Goal: Task Accomplishment & Management: Complete application form

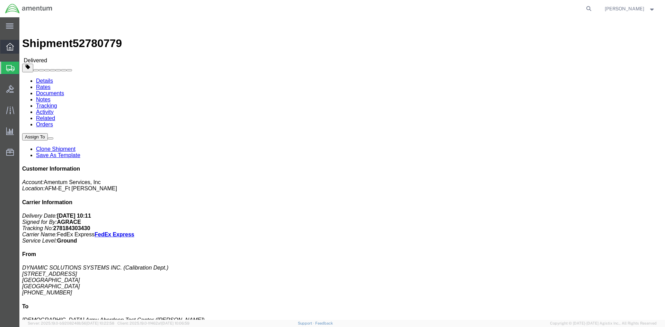
click at [4, 42] on div at bounding box center [9, 47] width 19 height 14
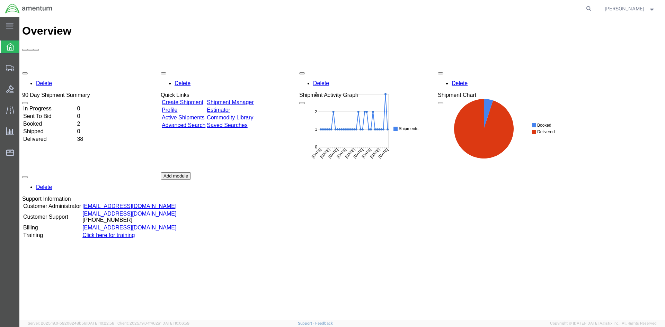
click at [202, 99] on link "Create Shipment" at bounding box center [183, 102] width 42 height 6
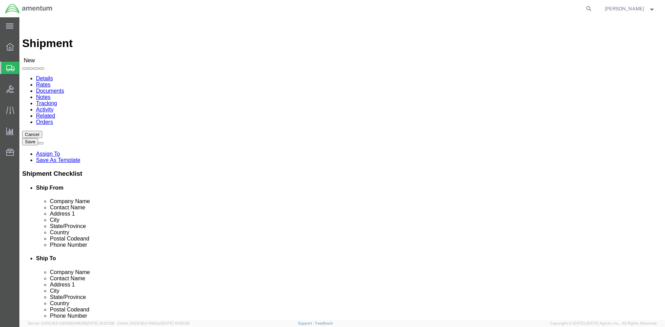
select select
drag, startPoint x: 385, startPoint y: 122, endPoint x: 378, endPoint y: 123, distance: 7.3
click div "Location My Profile Location [PHONE_NUMBER] [PHONE_NUMBER] [PHONE_NUMBER] [PHON…"
click input "text"
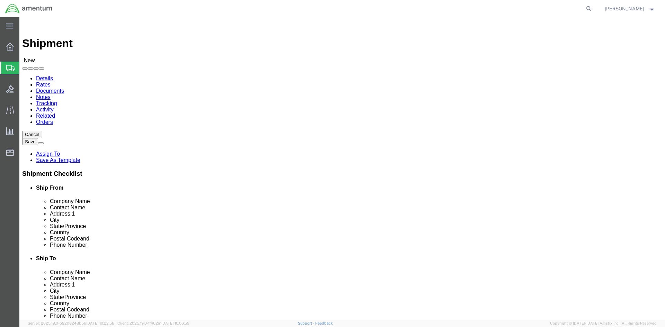
click input "text"
type input "A"
click input "text"
paste input "[PERSON_NAME]"
click input "[PERSON_NAME] |"
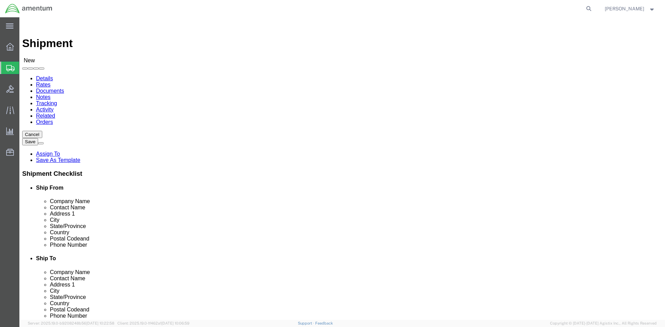
paste input "[PERSON_NAME]"
type input "[PERSON_NAME] | [PERSON_NAME]"
click input "text"
paste input "LRC-A [PERSON_NAME] MWO WAREHOUSE"
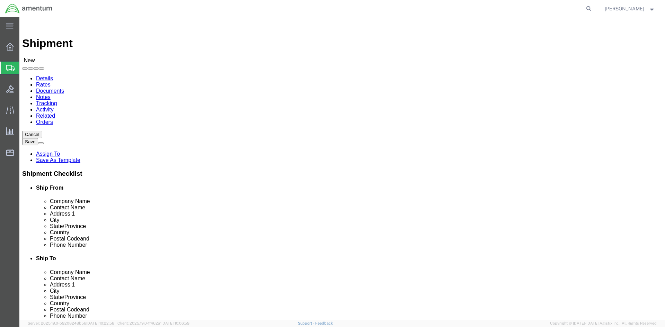
type input "LRC-A [PERSON_NAME] MWO WAREHOUSE"
click input "text"
paste input "BLDG 71006 BLACK SHEEP RUN"
type input "BLDG 71006 BLACK SHEEP RUN"
select select
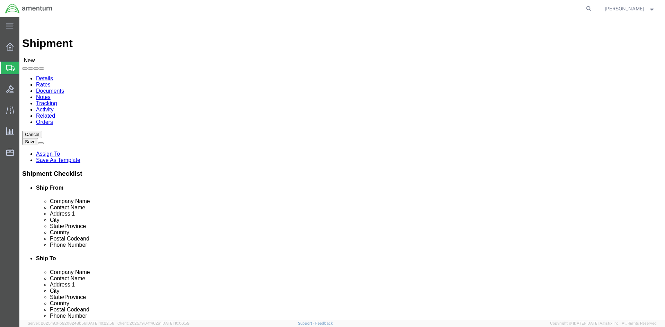
click input "text"
type input "f"
type input "FORT [PERSON_NAME]"
click p "- AMCOM LRC-A [PERSON_NAME] - ([PERSON_NAME] / [PERSON_NAME]) BLDG 71006 BLACKS…"
select select
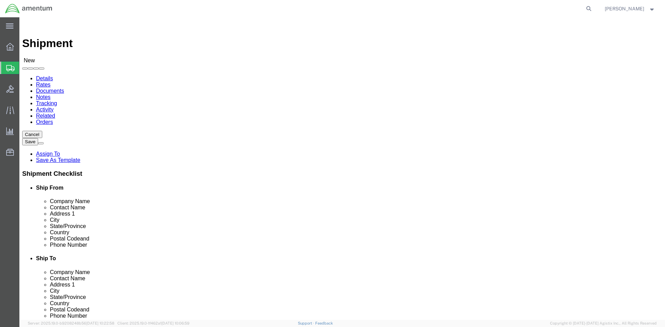
type input "AMCOM LRC-A [PERSON_NAME]"
type input "[PERSON_NAME] / [PERSON_NAME]"
type input "BLDG 71006 BLACKSHEEP RUN"
type input "FORT [PERSON_NAME]"
type input "42223"
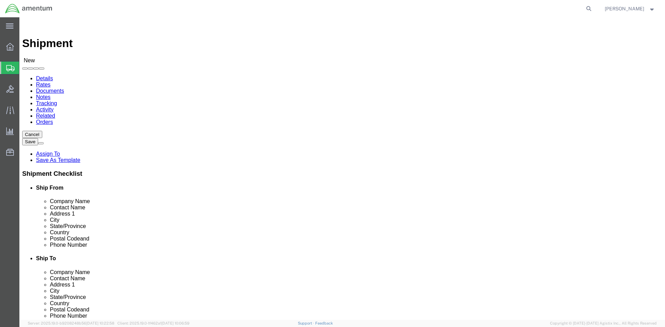
select select "KY"
type input "FORT [PERSON_NAME]"
select select
click span
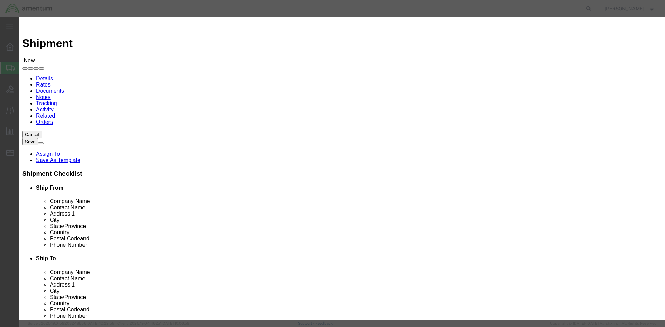
click input "checkbox"
checkbox input "true"
click button "Save"
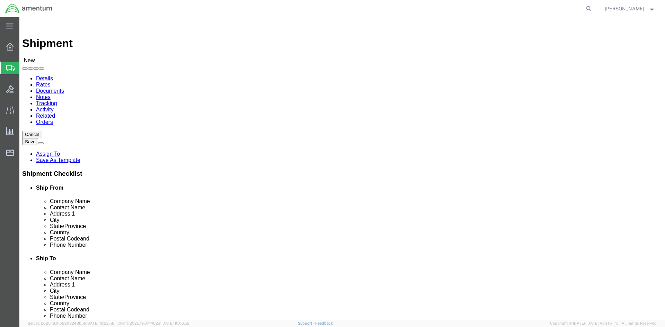
click input "text"
paste input "270) 798-4197"
click input "270) 798-4197"
type input "[PHONE_NUMBER]"
click span
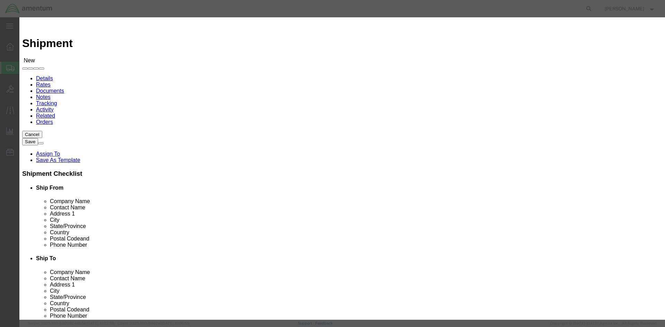
click td
click input "checkbox"
checkbox input "true"
click button "Save"
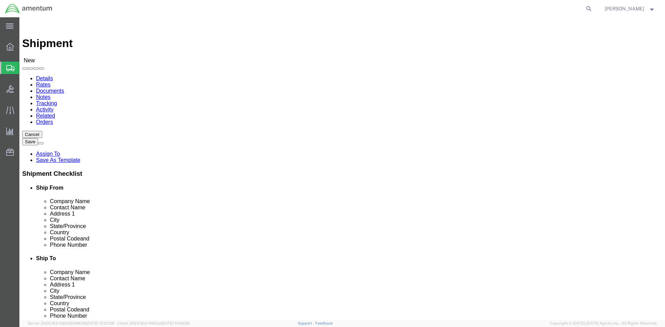
click input "text"
paste input "AMCOM/LRC-A LIBERTY"
type input "AMCOM/LRC-A LIBERTY"
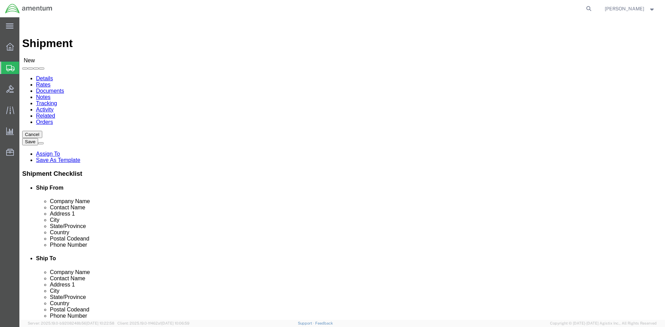
click p "- AMCOM/LRC-A LIBERTY - ([PERSON_NAME] / [PERSON_NAME]) BLDG P-3042 [PERSON_NAM…"
select select
type input "AMCOM/LRC-A LIBERTY"
type input "[PERSON_NAME] / [PERSON_NAME]"
type input "BLDG P-[STREET_ADDRESS][PERSON_NAME]"
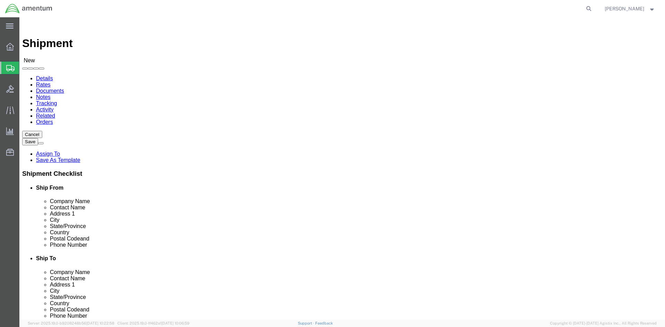
type input "[PERSON_NAME] AAF"
type input "[GEOGRAPHIC_DATA]"
type input "28310"
select select "NC"
type input "AMCOM/LRC-A LIBERTY"
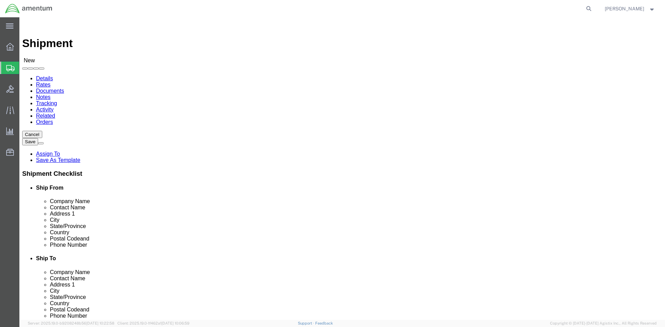
click input "text"
paste input "[PHONE_NUMBER]"
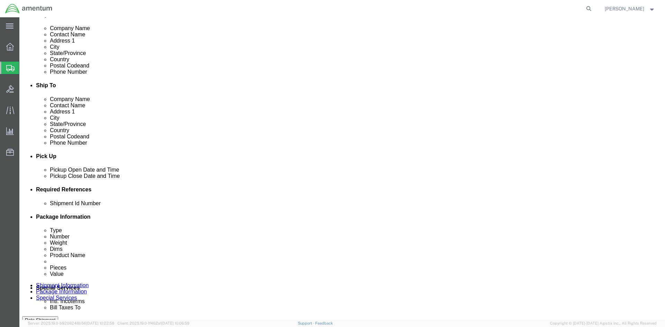
type input "[PHONE_NUMBER]"
click div
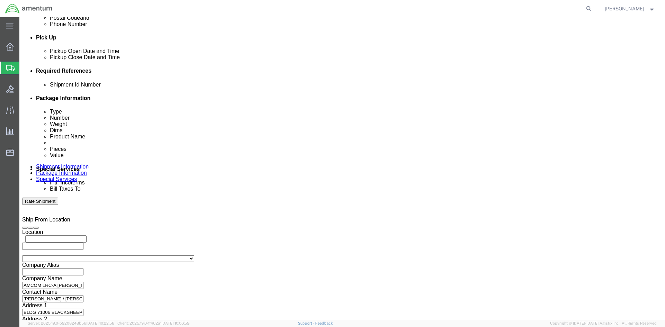
click button "Apply"
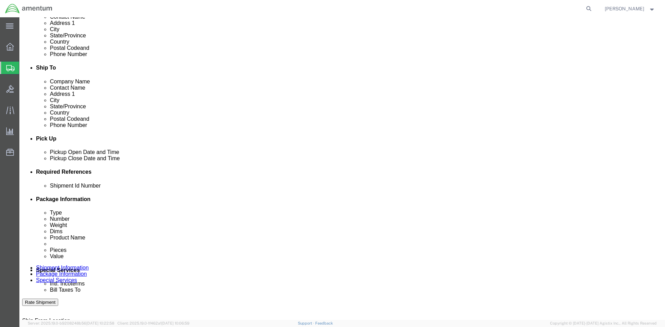
scroll to position [188, 0]
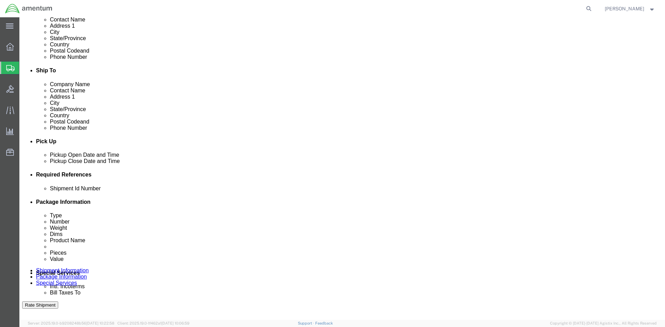
click div
click button "Apply"
click button "Add reference"
click input "text"
type input "1521GS.001"
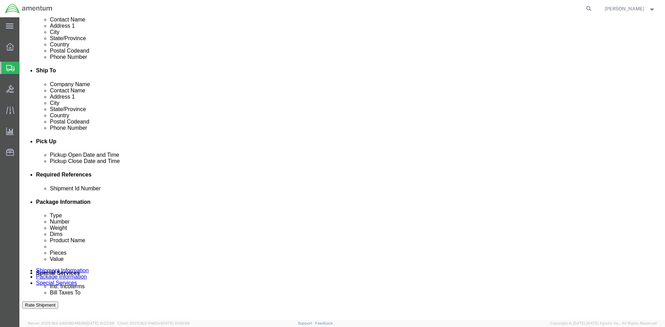
click select "Select Account Type Activity ID Airline Appointment Number ASN Batch Request # …"
select select "INVOICE"
click select "Select Account Type Activity ID Airline Appointment Number ASN Batch Request # …"
click input "text"
type input "1521GS.001"
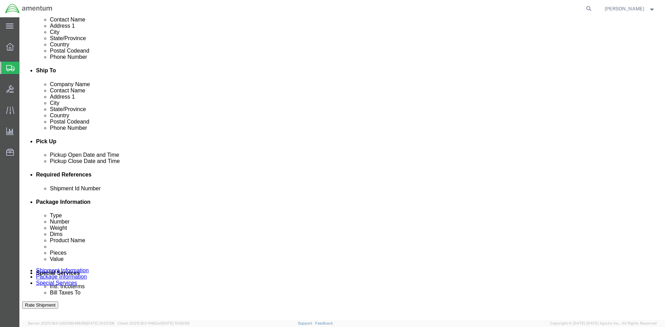
click button "Add reference"
click select "Select Account Type Activity ID Airline Appointment Number ASN Batch Request # …"
select select "PROJNUM"
click select "Select Account Type Activity ID Airline Appointment Number ASN Batch Request # …"
click input "text"
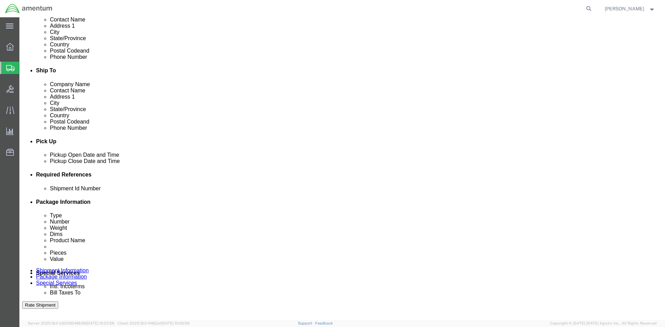
paste input "4998.R.1521.GS.GQ.4H.FLBR.00"
type input "4998.R.1521.GS.GQ.4H.FLBR.00"
click button "Add reference"
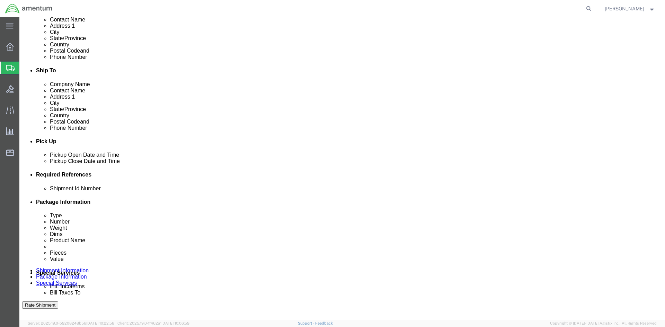
click select "Select Account Type Activity ID Airline Appointment Number ASN Batch Request # …"
select select "PURCHORD"
click select "Select Account Type Activity ID Airline Appointment Number ASN Batch Request # …"
click input "text"
paste input "4998.R.1521.GS.GQ.4H.FLBR.00"
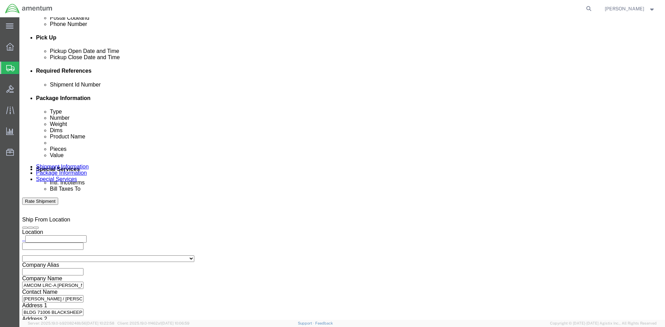
scroll to position [305, 0]
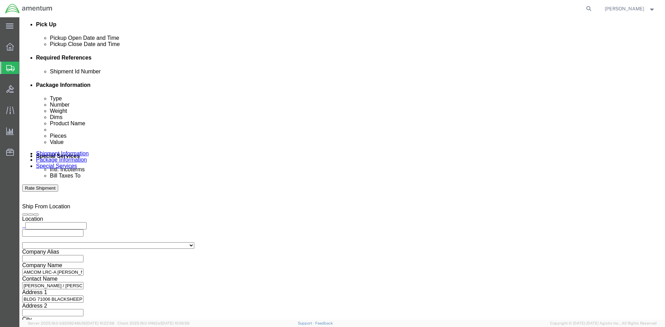
type input "4998.R.1521.GS.GQ.4H.FLBR.00"
click button "Continue"
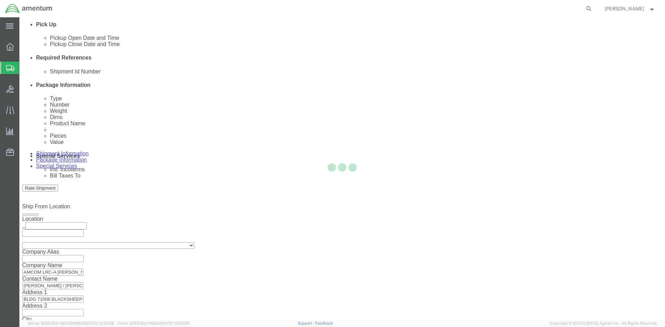
scroll to position [0, 0]
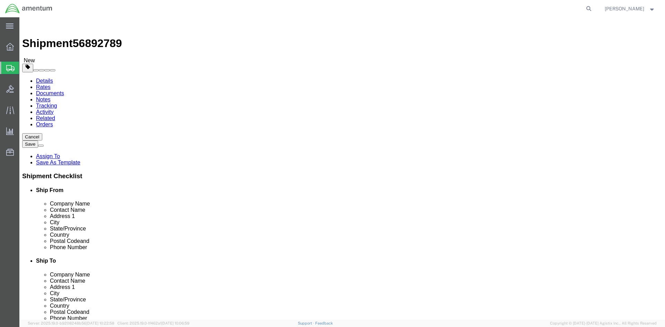
click select "Select BCK Boxes Bale(s) Basket(s) Bolt(s) Bottle(s) Buckets Bulk Bundle(s) Can…"
select select "ENV"
click select "Select BCK Boxes Bale(s) Basket(s) Bolt(s) Bottle(s) Buckets Bulk Bundle(s) Can…"
type input "9.50"
type input "12.50"
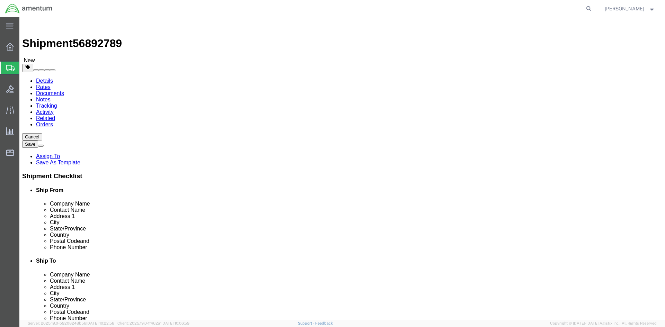
type input "0.25"
type input "1"
click link "Add Content"
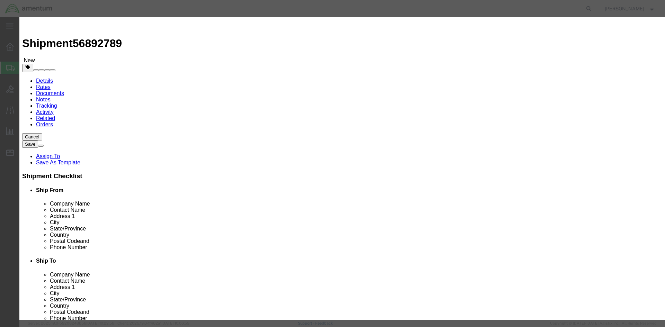
click input "text"
paste input "TWINAX JACK CONNECTOR BJ459ACFLP-221"
type input "TWINAX JACK CONNECTOR BJ459ACFLP-221"
drag, startPoint x: 213, startPoint y: 68, endPoint x: 202, endPoint y: 69, distance: 10.8
click input "0"
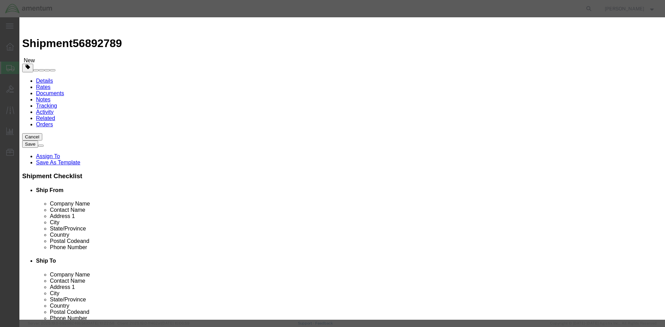
type input "1"
click input "text"
type input "1"
type input "2"
type input "200"
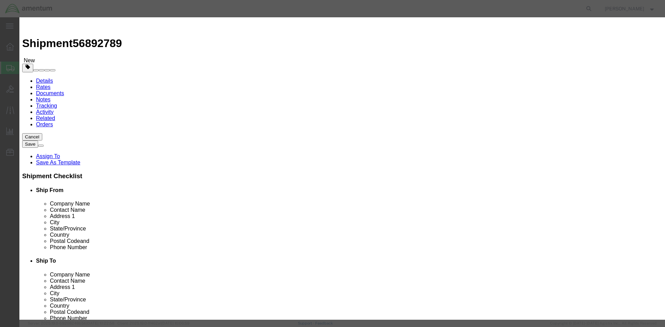
click button "Save & Close"
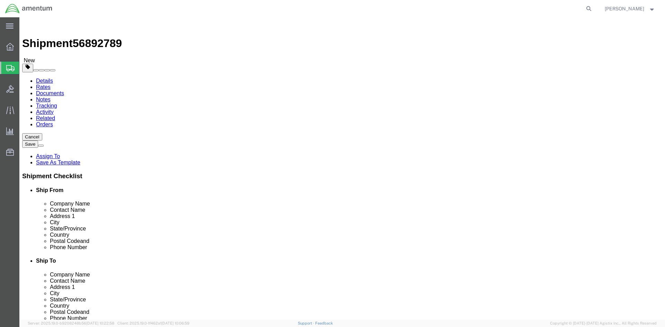
drag, startPoint x: 600, startPoint y: 286, endPoint x: 596, endPoint y: 287, distance: 5.2
click button "Rate Shipment"
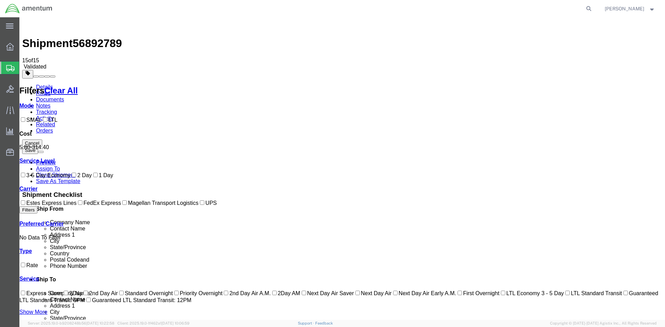
checkbox input "true"
checkbox input "false"
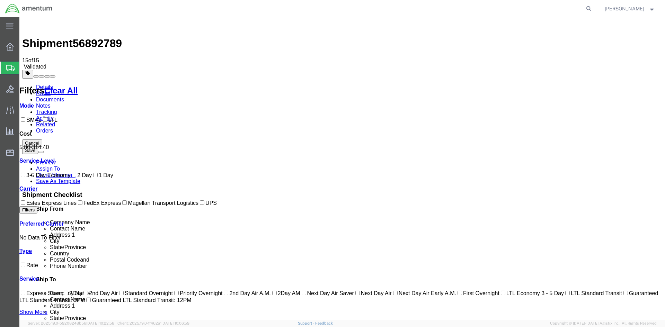
checkbox input "true"
checkbox input "false"
